Goal: Navigation & Orientation: Find specific page/section

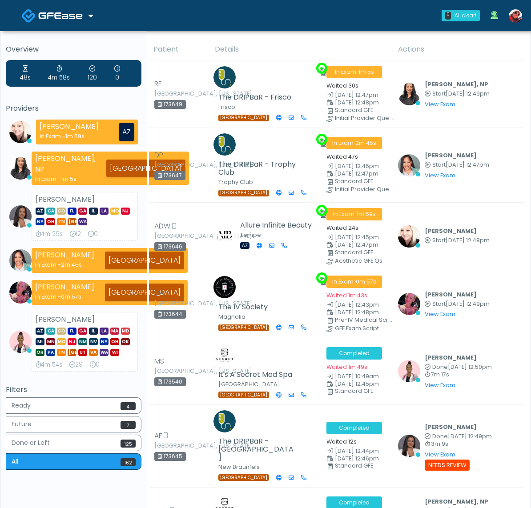
click at [78, 11] on img at bounding box center [60, 15] width 44 height 9
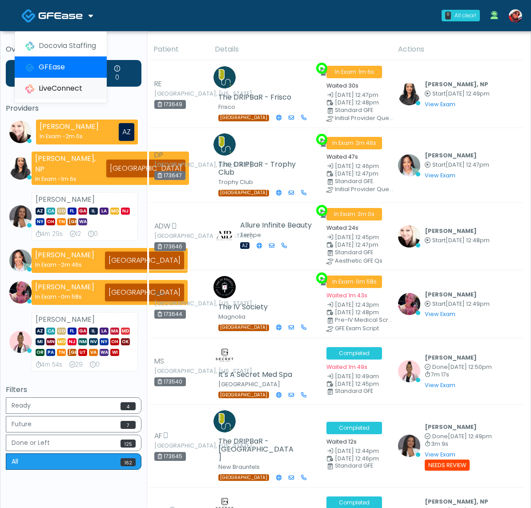
click at [82, 89] on link "LiveConnect" at bounding box center [61, 88] width 92 height 21
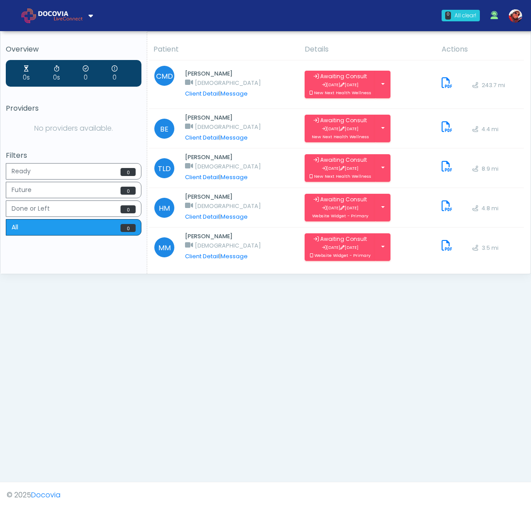
click at [89, 14] on icon at bounding box center [90, 15] width 4 height 7
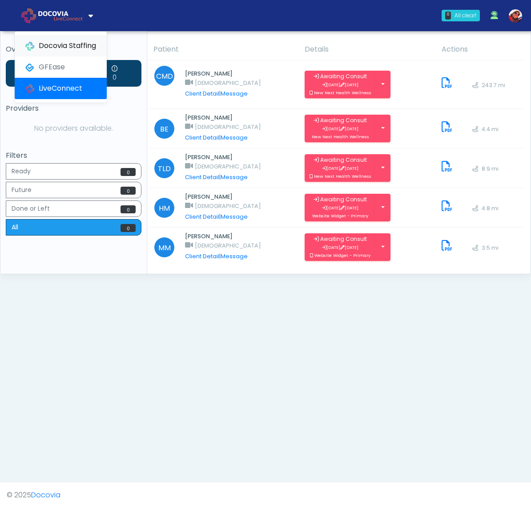
click at [80, 40] on link "Docovia Staffing" at bounding box center [61, 45] width 92 height 21
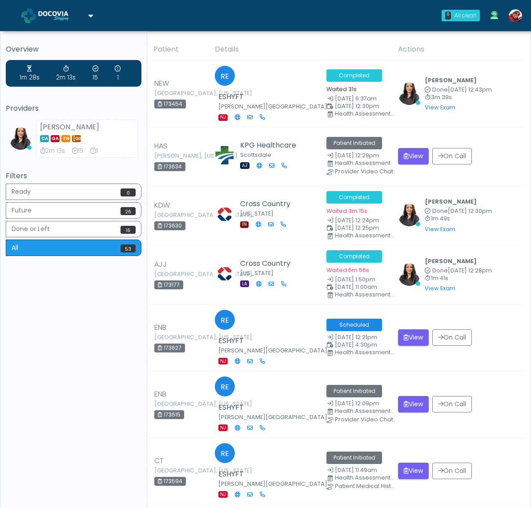
click at [64, 8] on link at bounding box center [57, 15] width 72 height 29
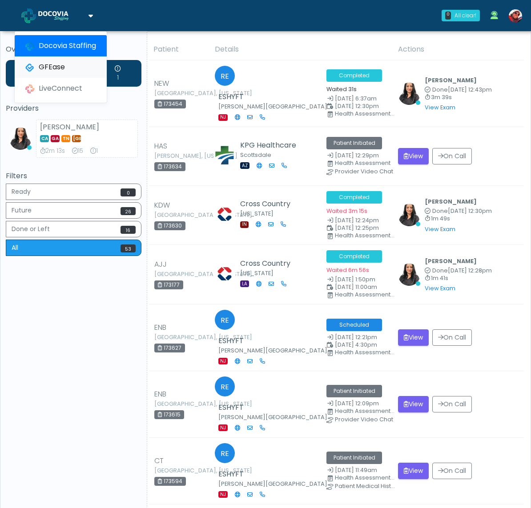
click at [60, 65] on link "GFEase" at bounding box center [61, 66] width 92 height 21
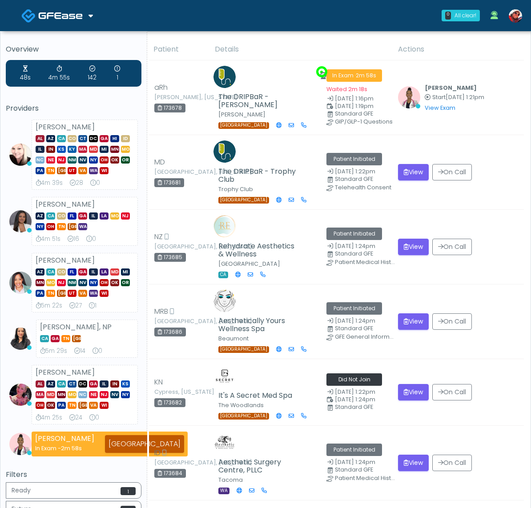
click at [348, 41] on th "Details" at bounding box center [300, 50] width 183 height 22
